Goal: Information Seeking & Learning: Find specific fact

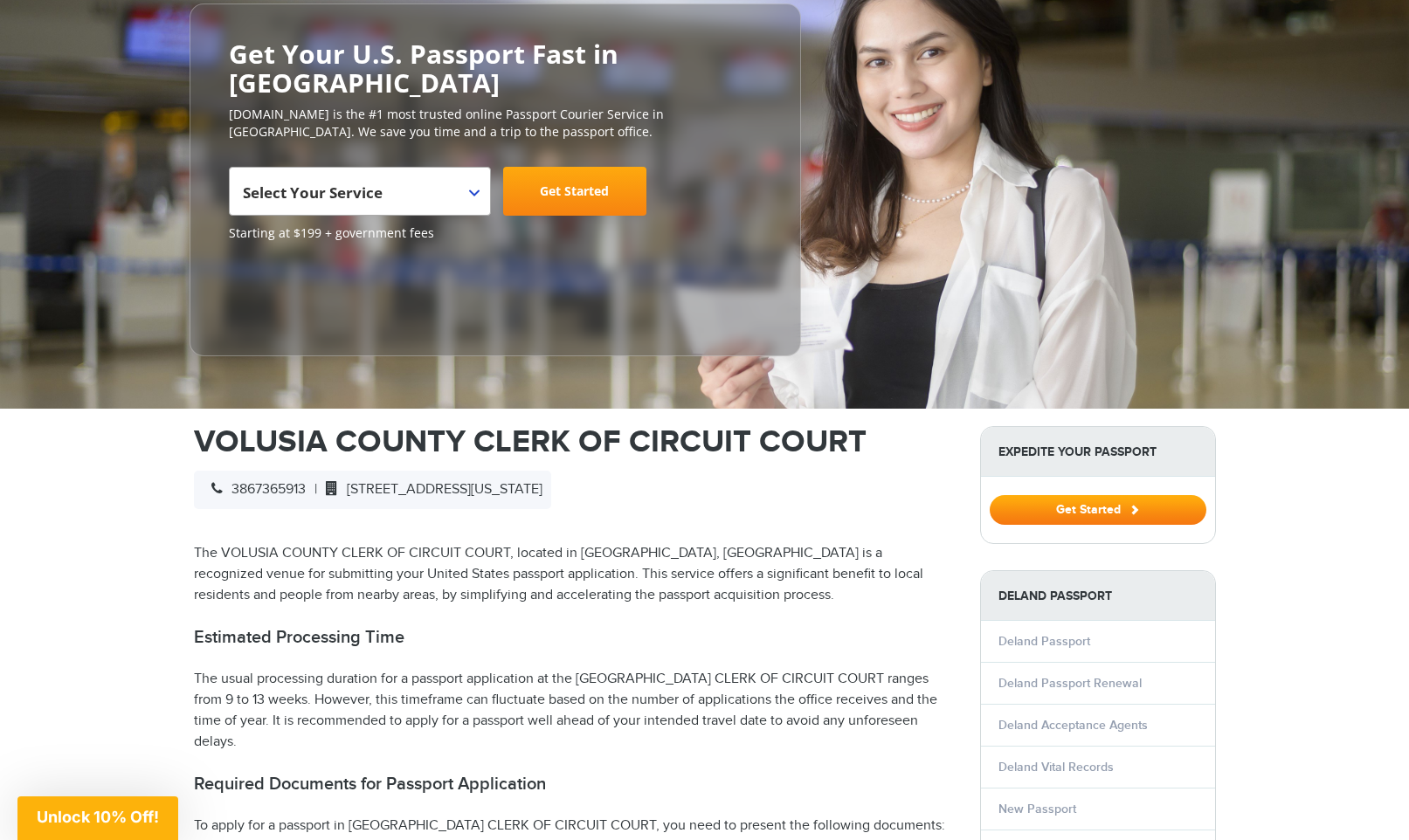
scroll to position [459, 0]
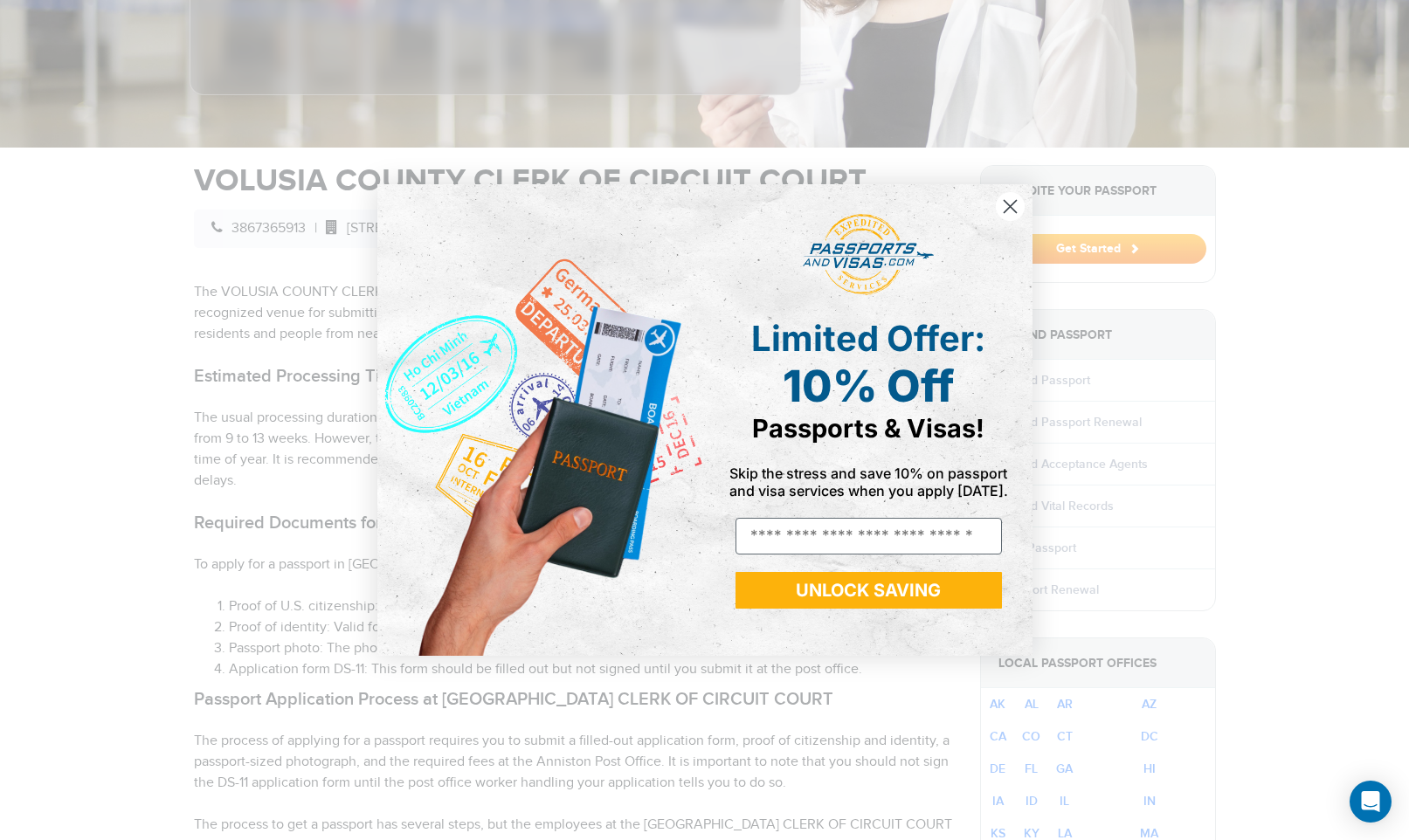
drag, startPoint x: 1008, startPoint y: 209, endPoint x: 1053, endPoint y: 203, distance: 45.4
click at [1008, 209] on icon "Close dialog" at bounding box center [1011, 207] width 31 height 31
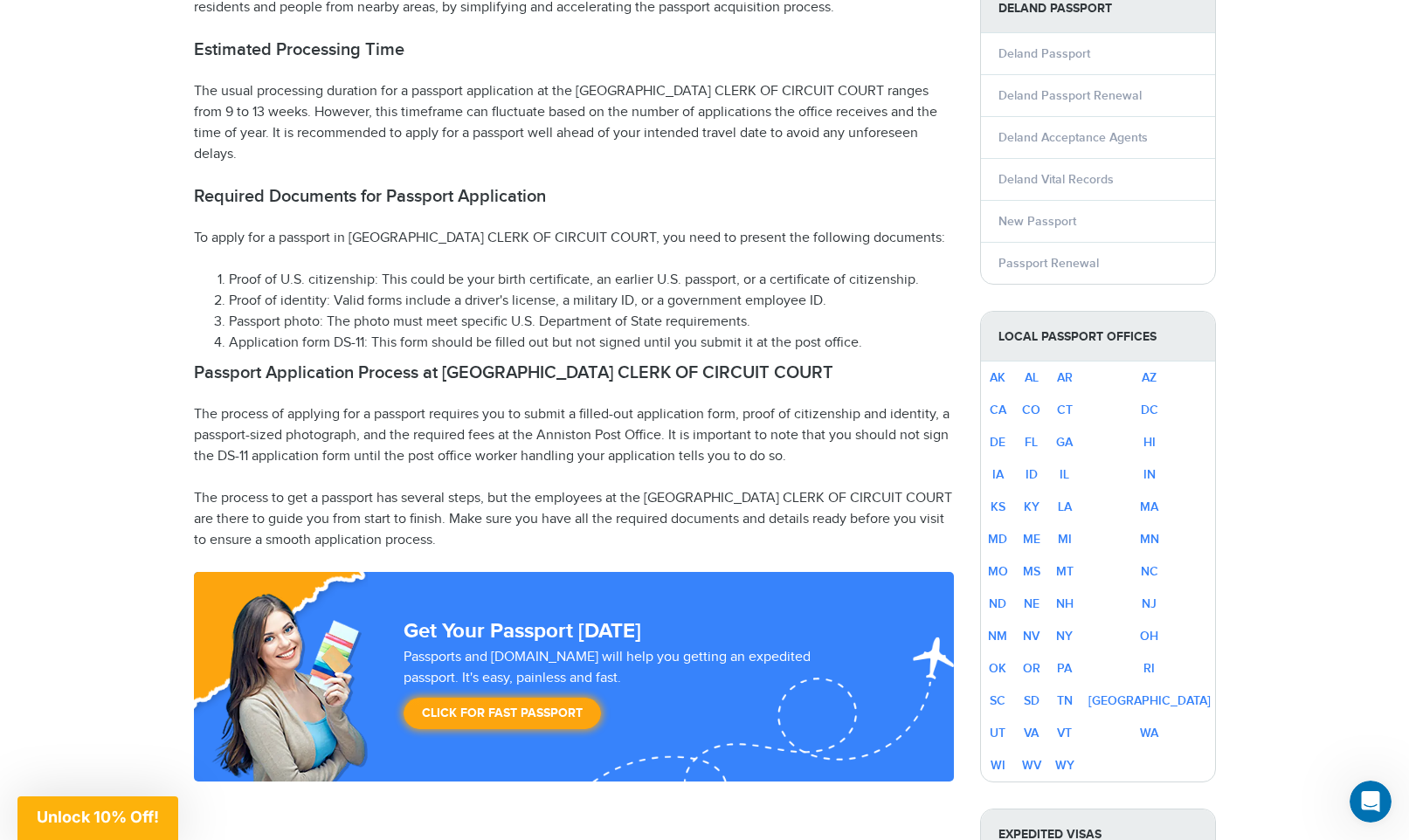
scroll to position [788, 0]
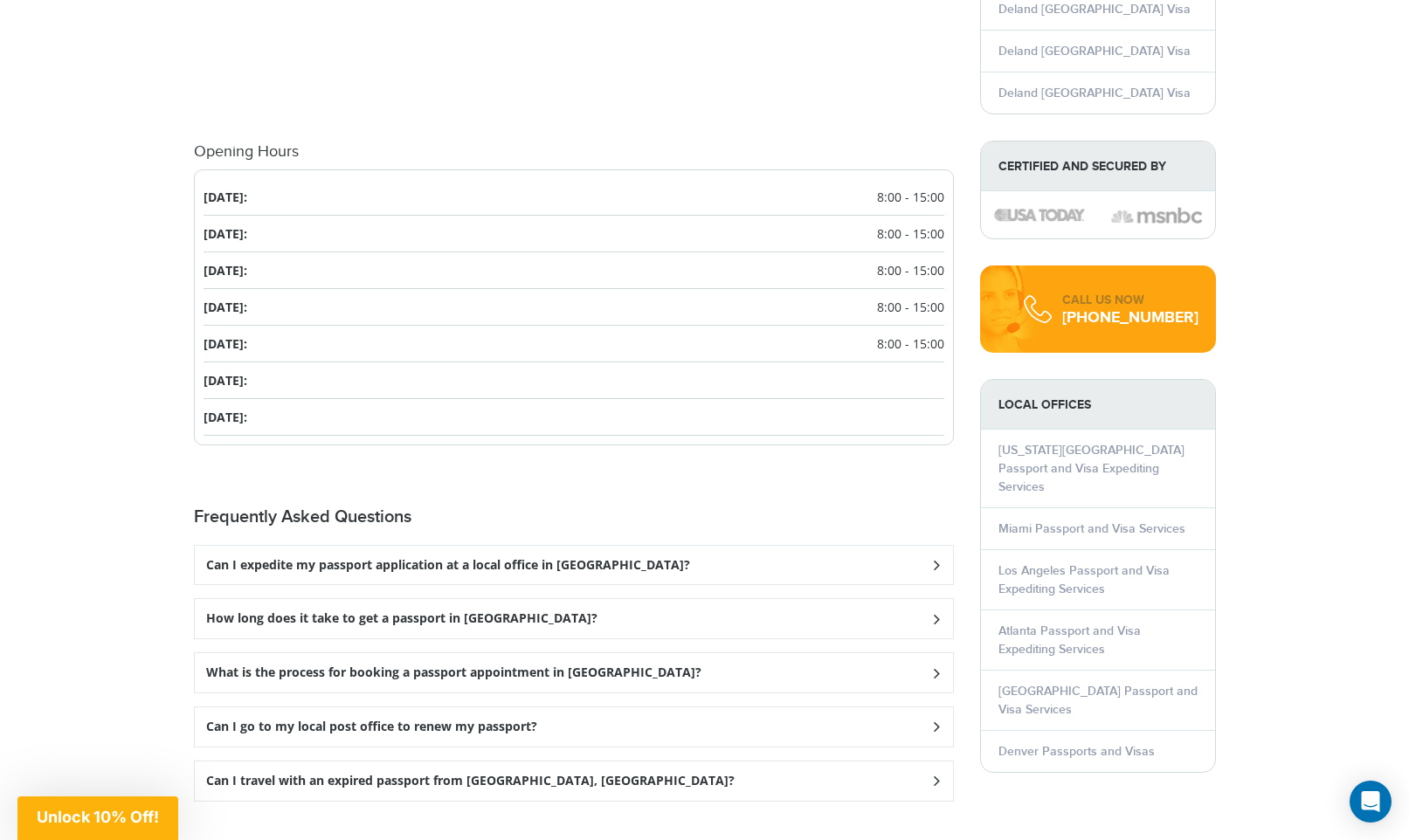
scroll to position [1977, 0]
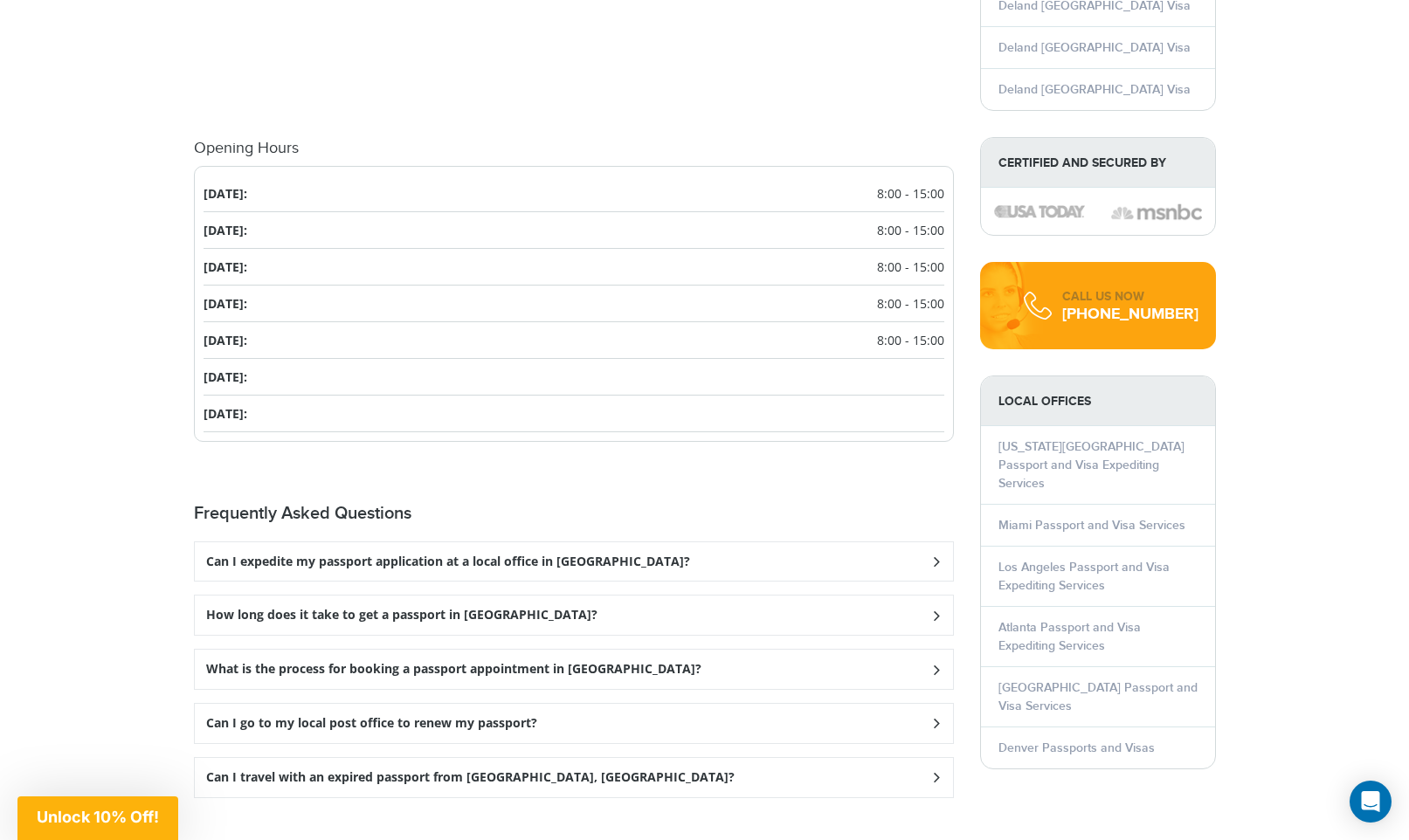
click at [437, 596] on div "How long does it take to get a passport in [GEOGRAPHIC_DATA]?" at bounding box center [574, 615] width 758 height 39
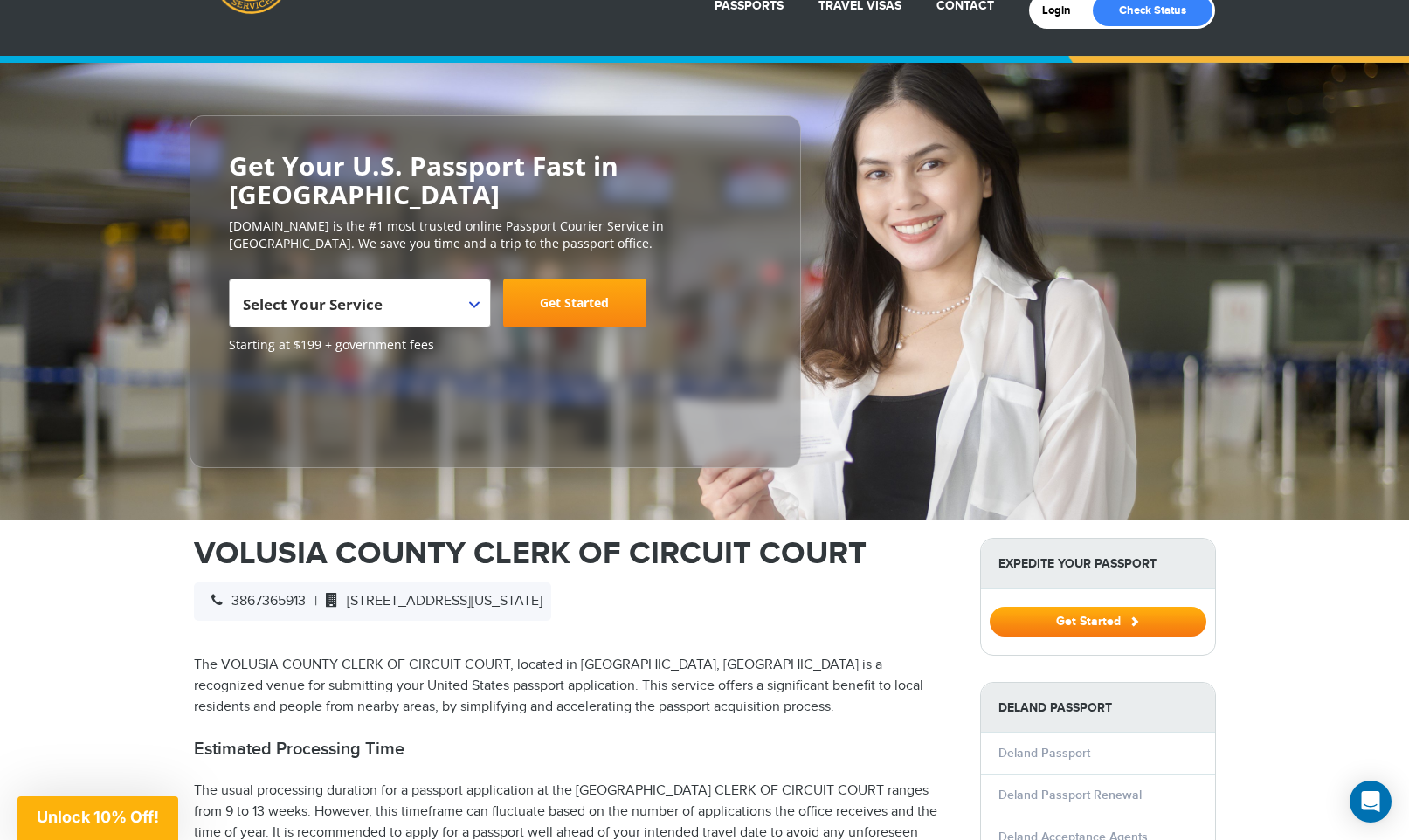
scroll to position [0, 0]
